Goal: Check status

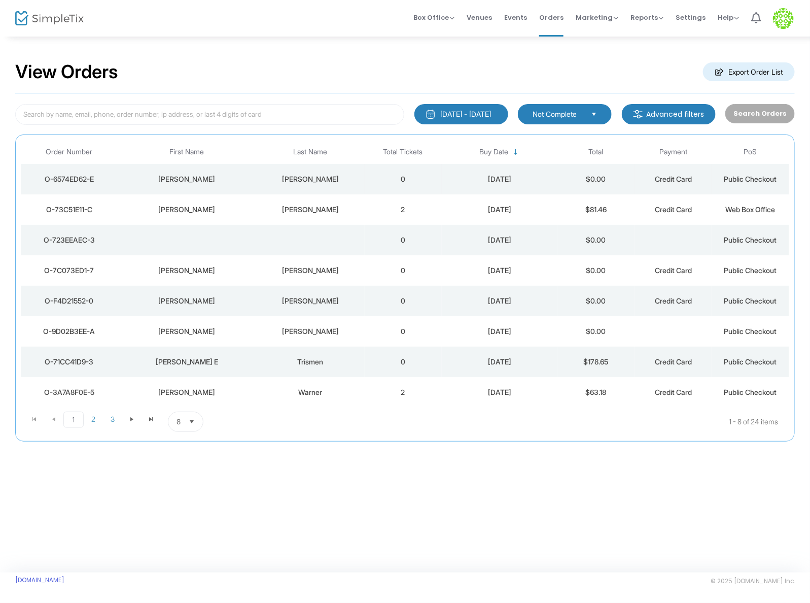
click at [428, 185] on td "0" at bounding box center [403, 179] width 77 height 30
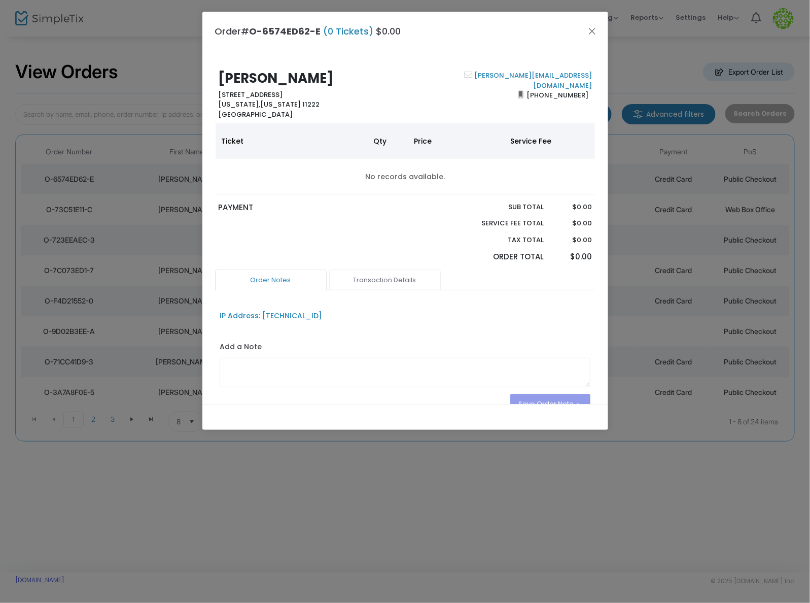
click at [384, 285] on link "Transaction Details" at bounding box center [385, 279] width 112 height 21
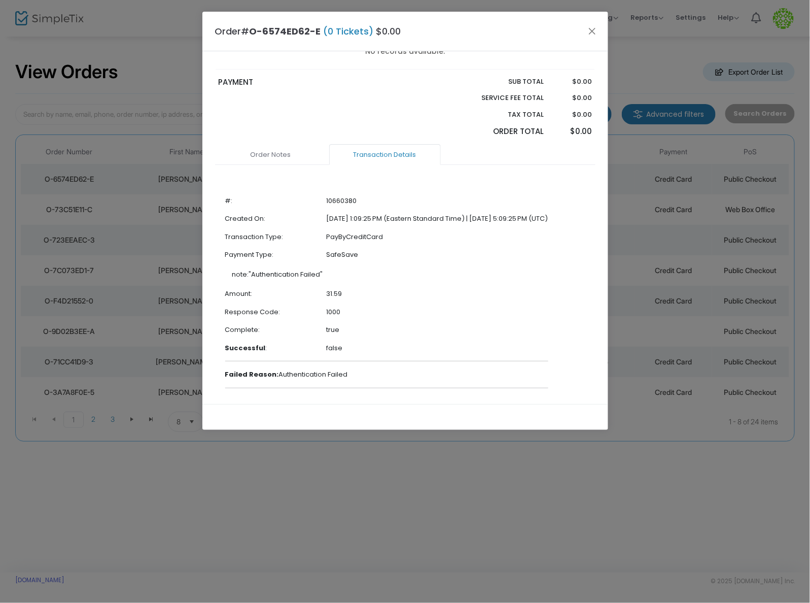
scroll to position [154, 0]
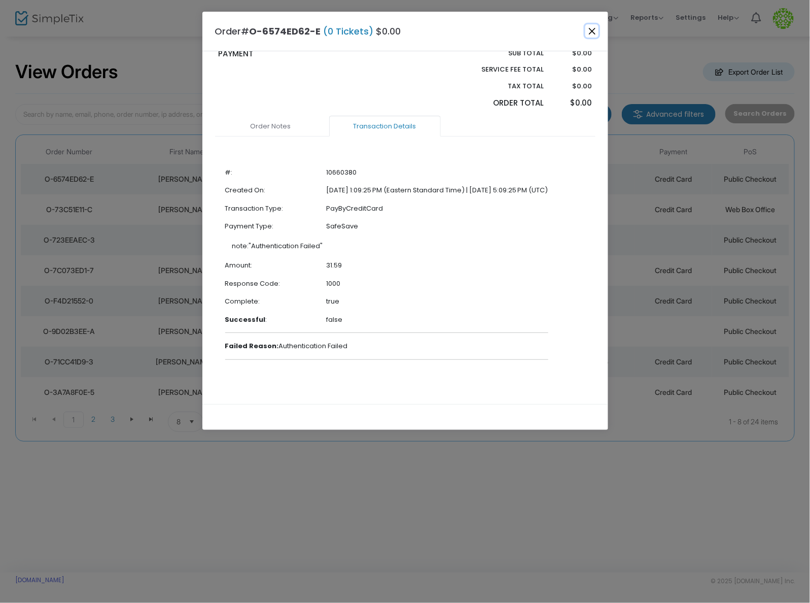
click at [589, 29] on button "Close" at bounding box center [591, 30] width 13 height 13
